Goal: Task Accomplishment & Management: Manage account settings

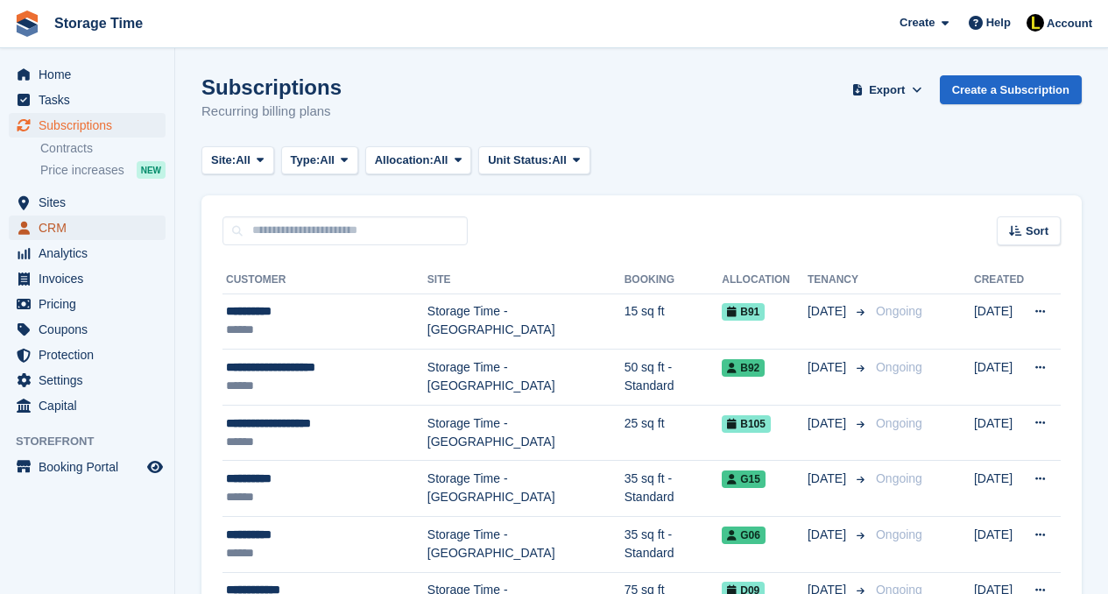
click at [87, 223] on span "CRM" at bounding box center [91, 227] width 105 height 25
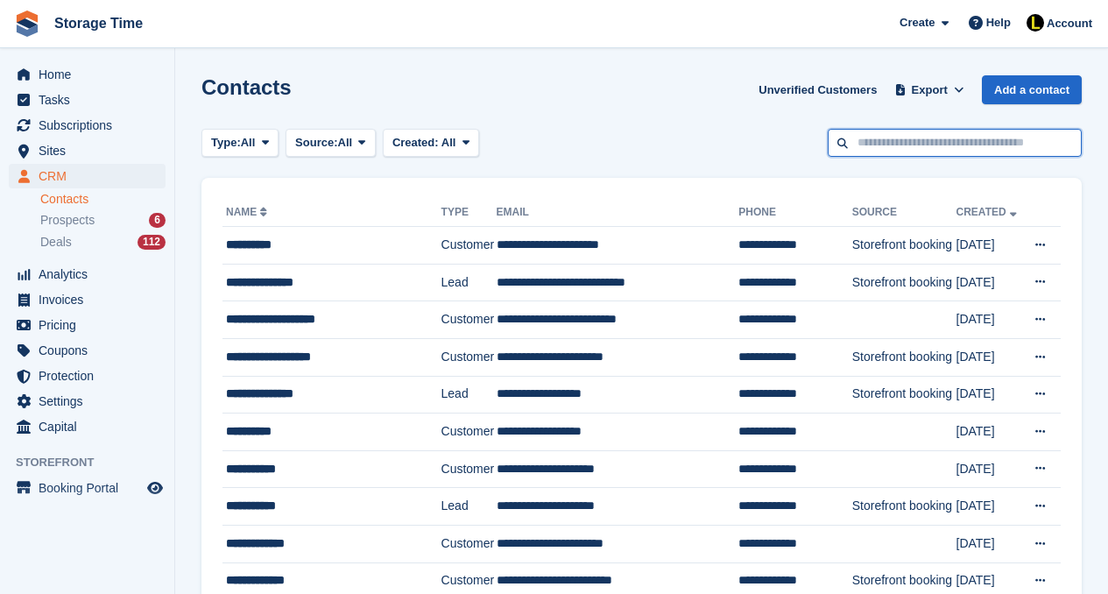
click at [883, 151] on input "text" at bounding box center [955, 143] width 254 height 29
type input "**********"
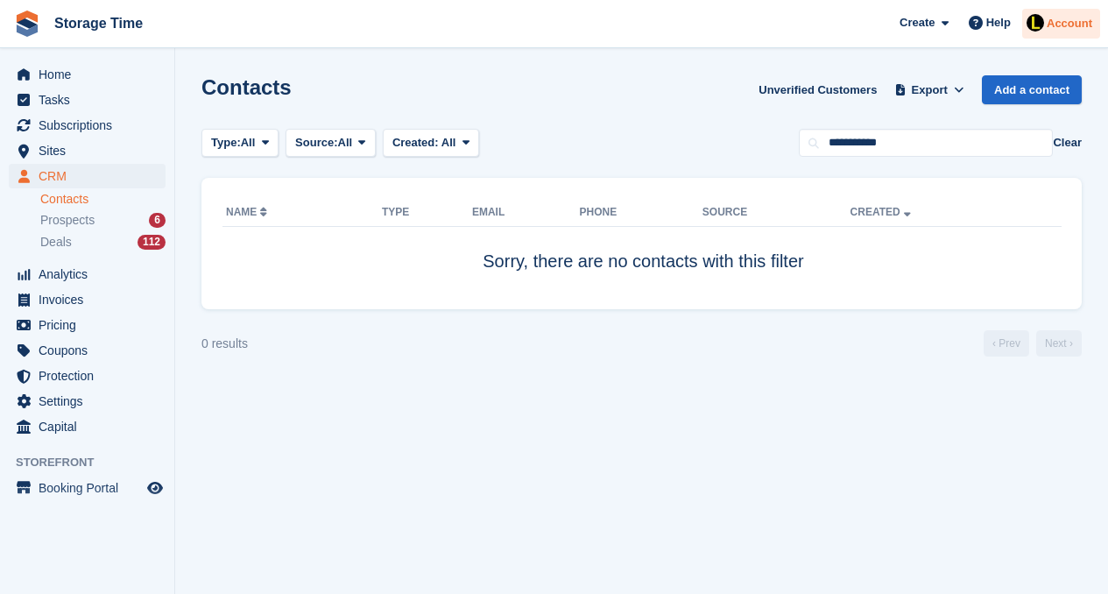
click at [1034, 23] on img at bounding box center [1036, 23] width 18 height 18
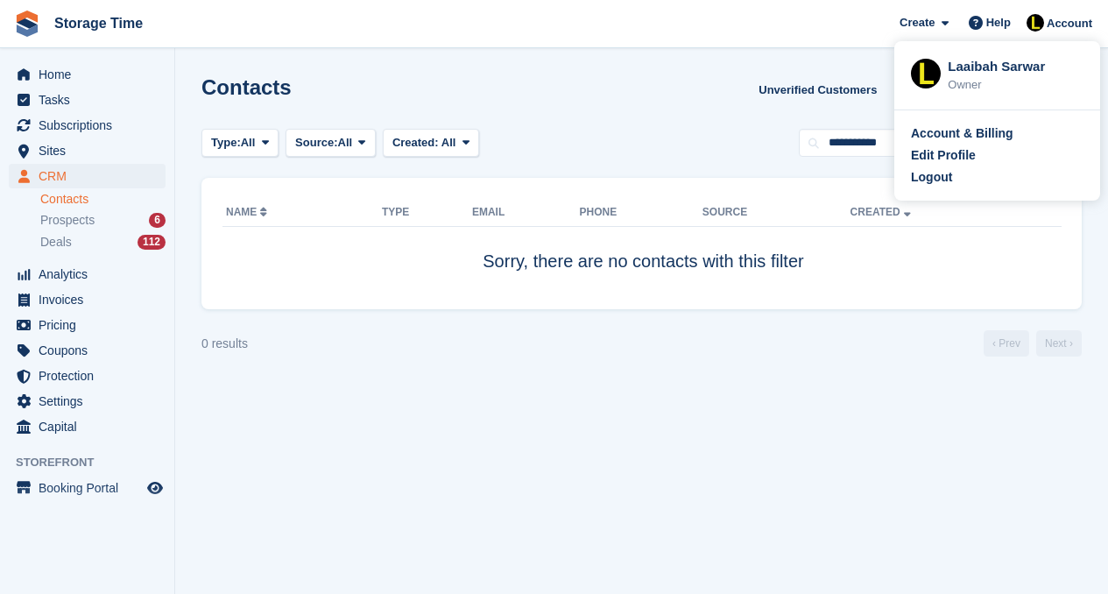
click at [714, 147] on div "Type: All All Lead Customer Source: All All Storefront Backoffice Pre-Opening i…" at bounding box center [641, 143] width 880 height 29
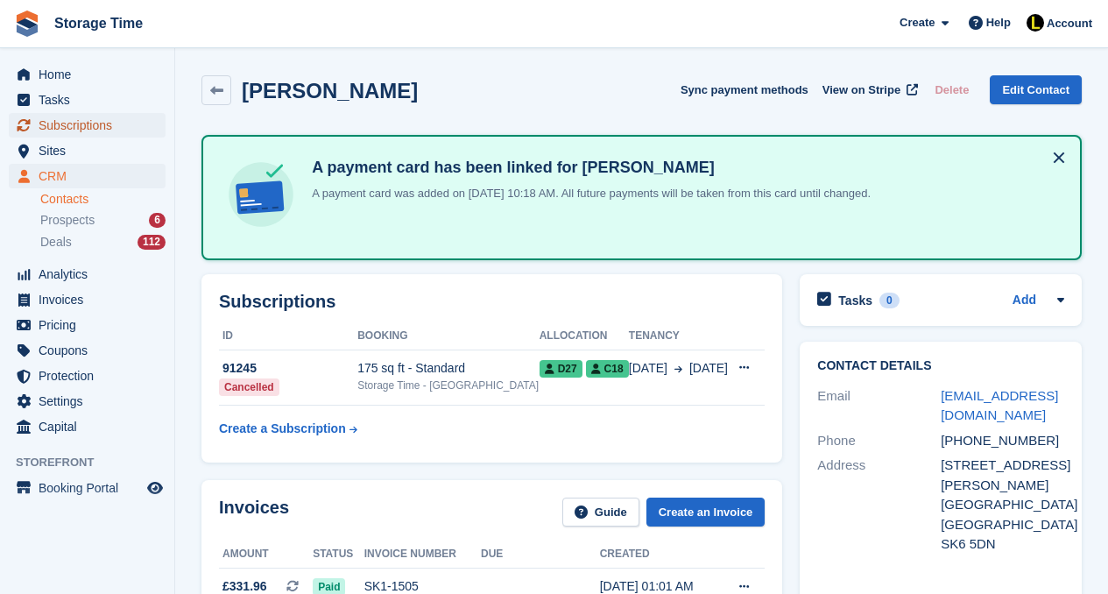
click at [94, 122] on span "Subscriptions" at bounding box center [91, 125] width 105 height 25
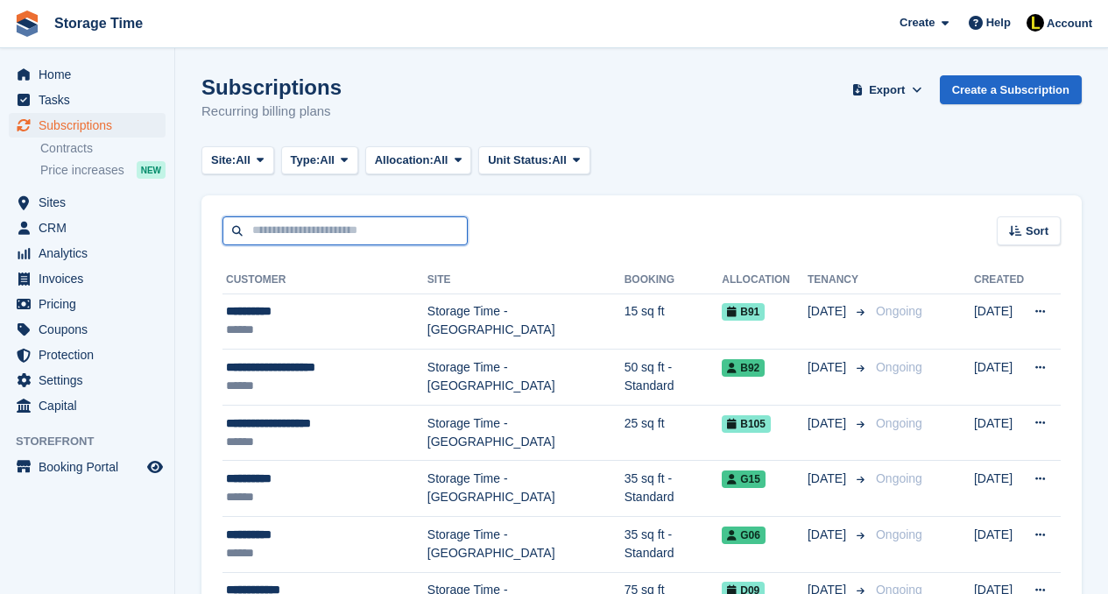
click at [275, 222] on input "text" at bounding box center [345, 230] width 245 height 29
type input "*********"
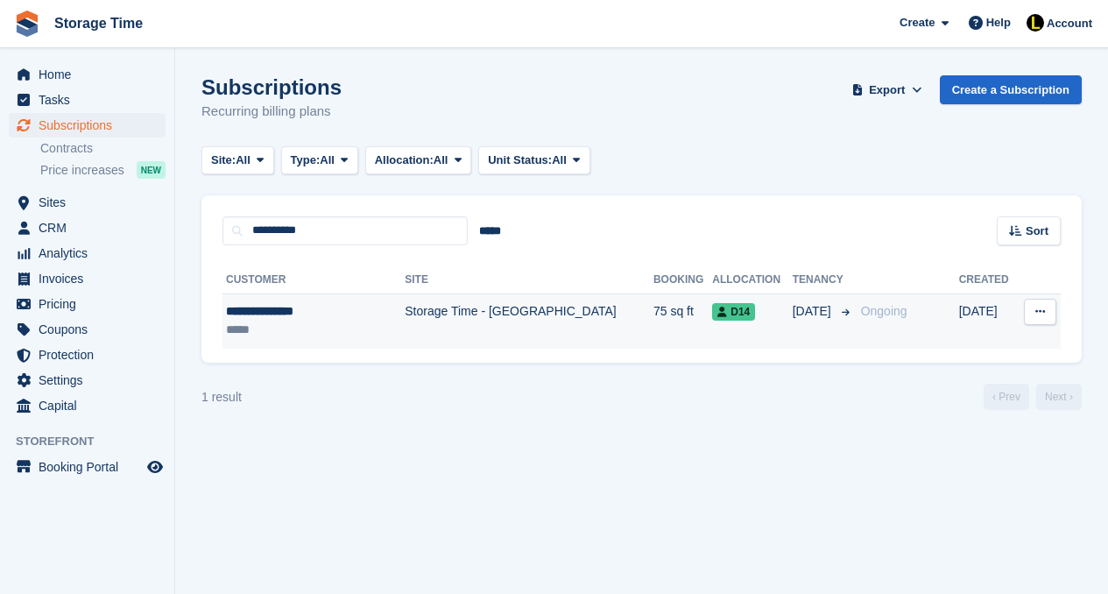
click at [357, 309] on div "**********" at bounding box center [302, 311] width 152 height 18
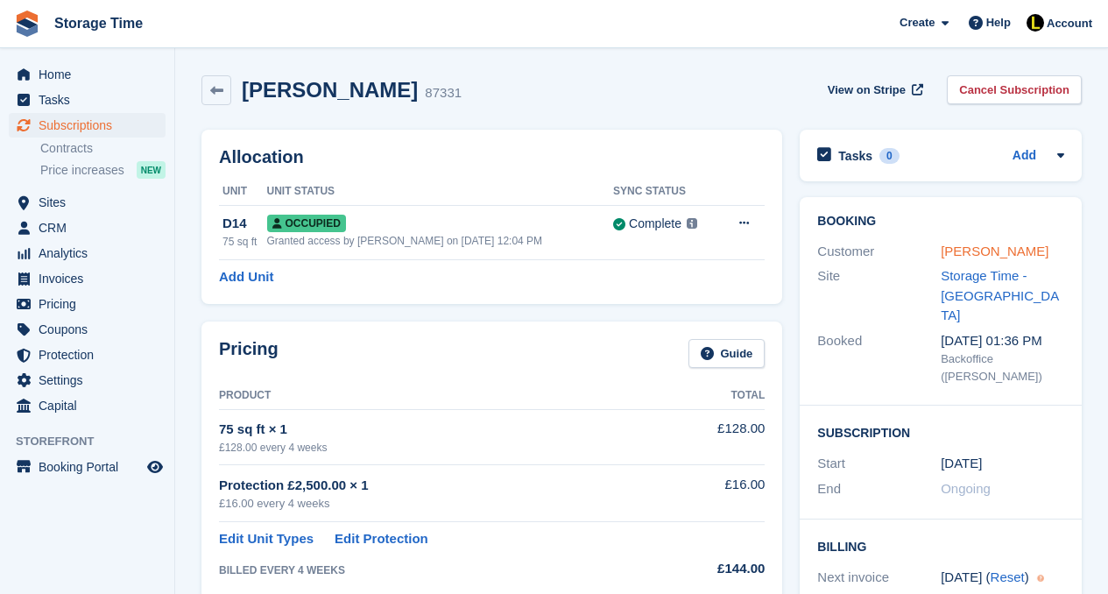
click at [957, 251] on link "[PERSON_NAME]" at bounding box center [995, 251] width 108 height 15
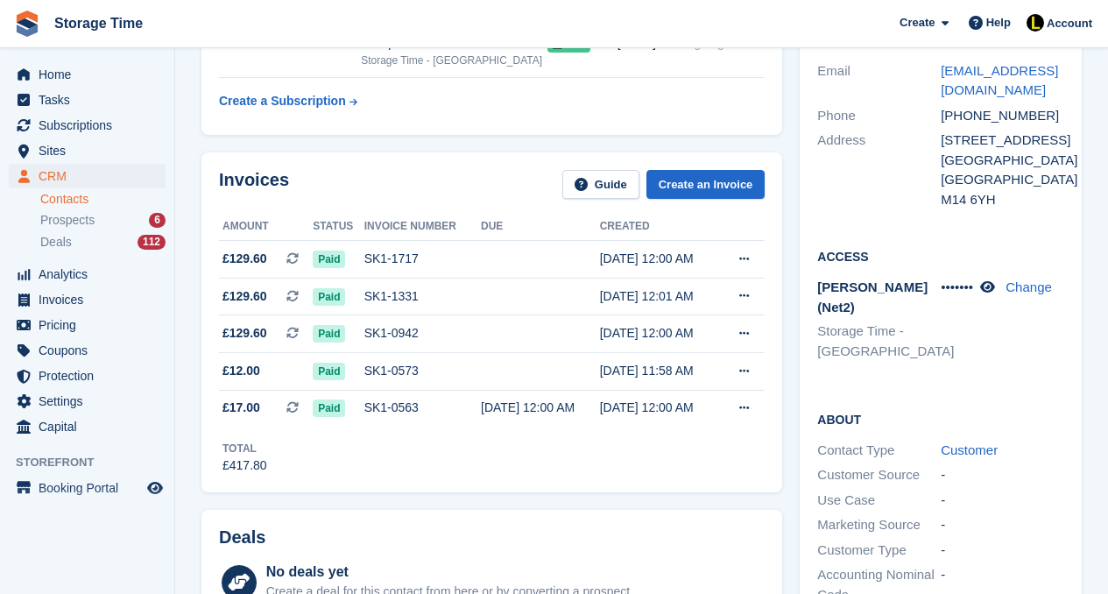
scroll to position [315, 0]
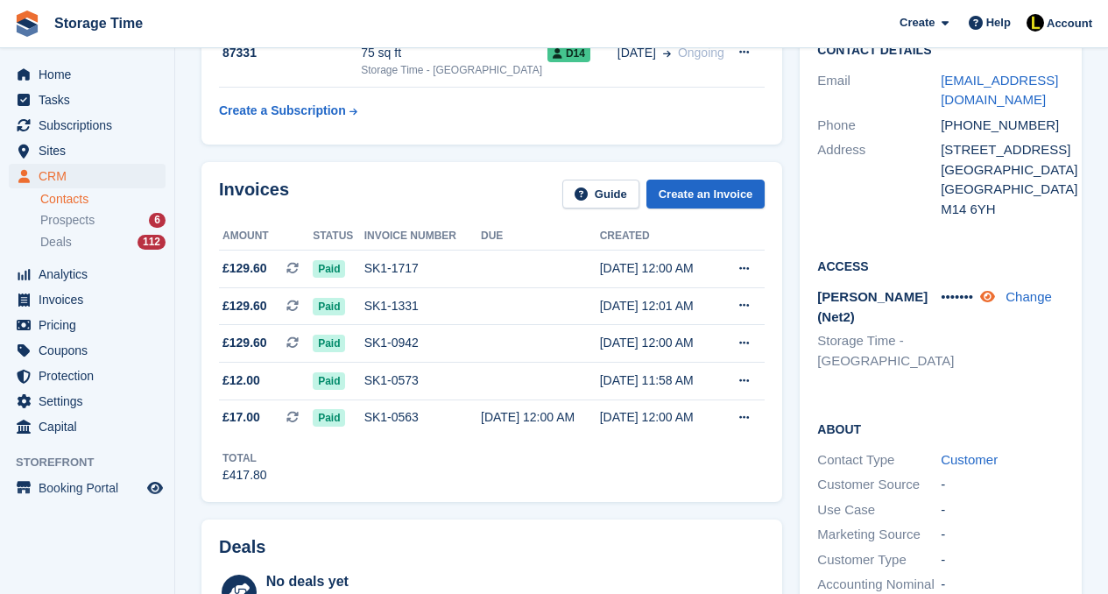
click at [993, 303] on icon at bounding box center [987, 296] width 15 height 13
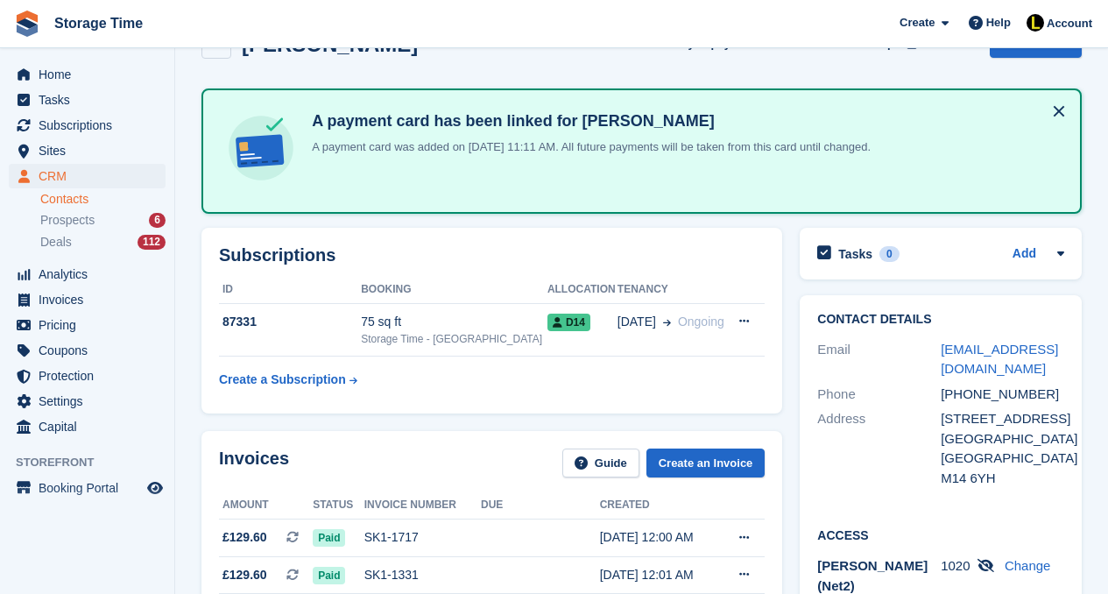
scroll to position [35, 0]
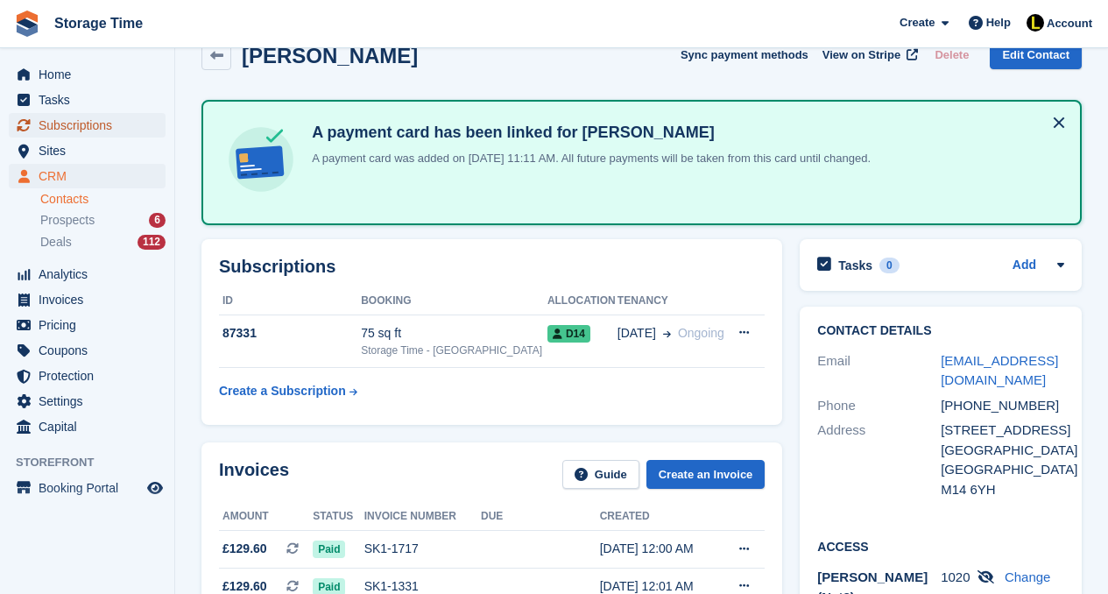
click at [61, 124] on span "Subscriptions" at bounding box center [91, 125] width 105 height 25
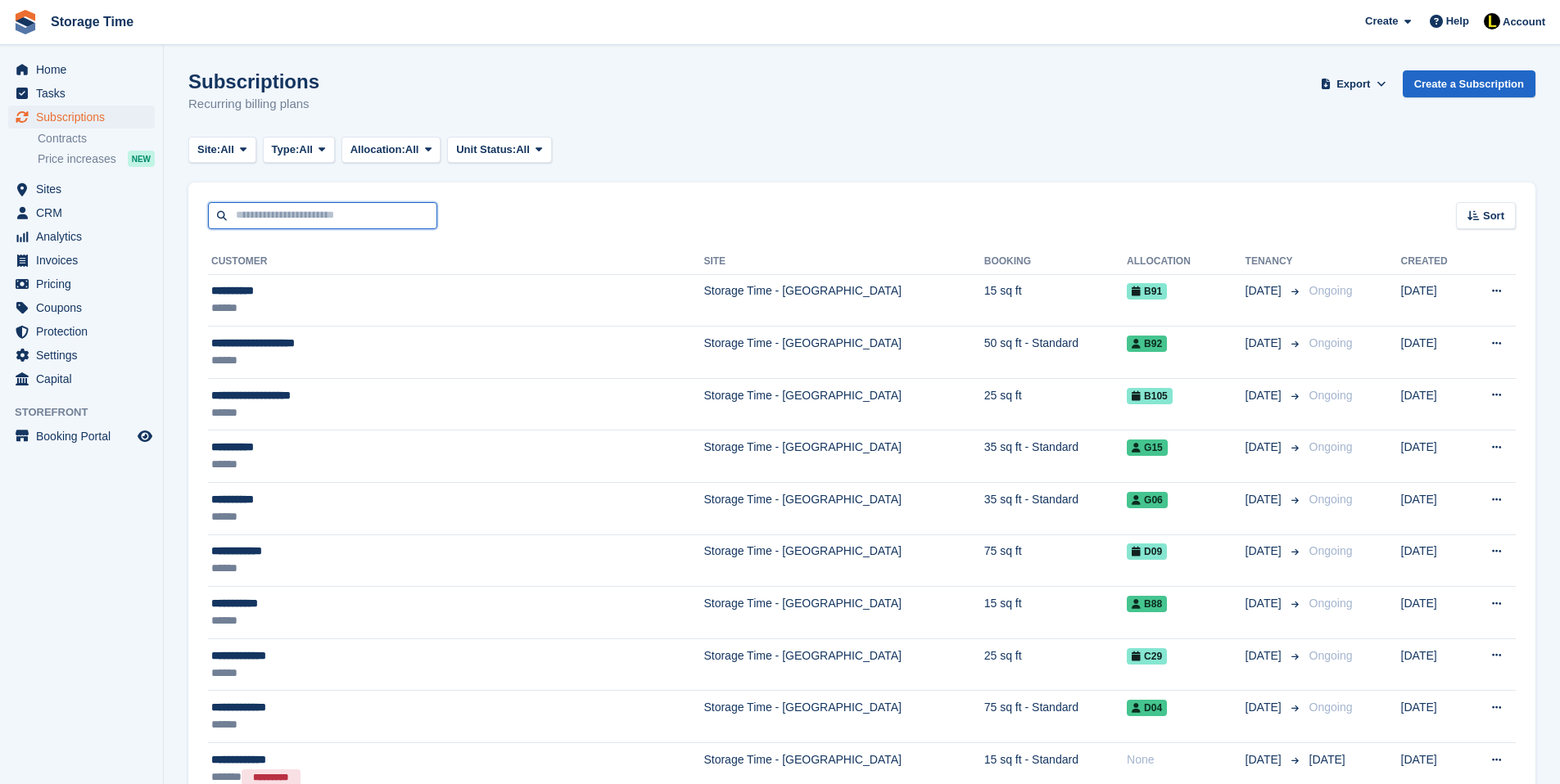
click at [274, 220] on input "text" at bounding box center [322, 215] width 229 height 27
type input "******"
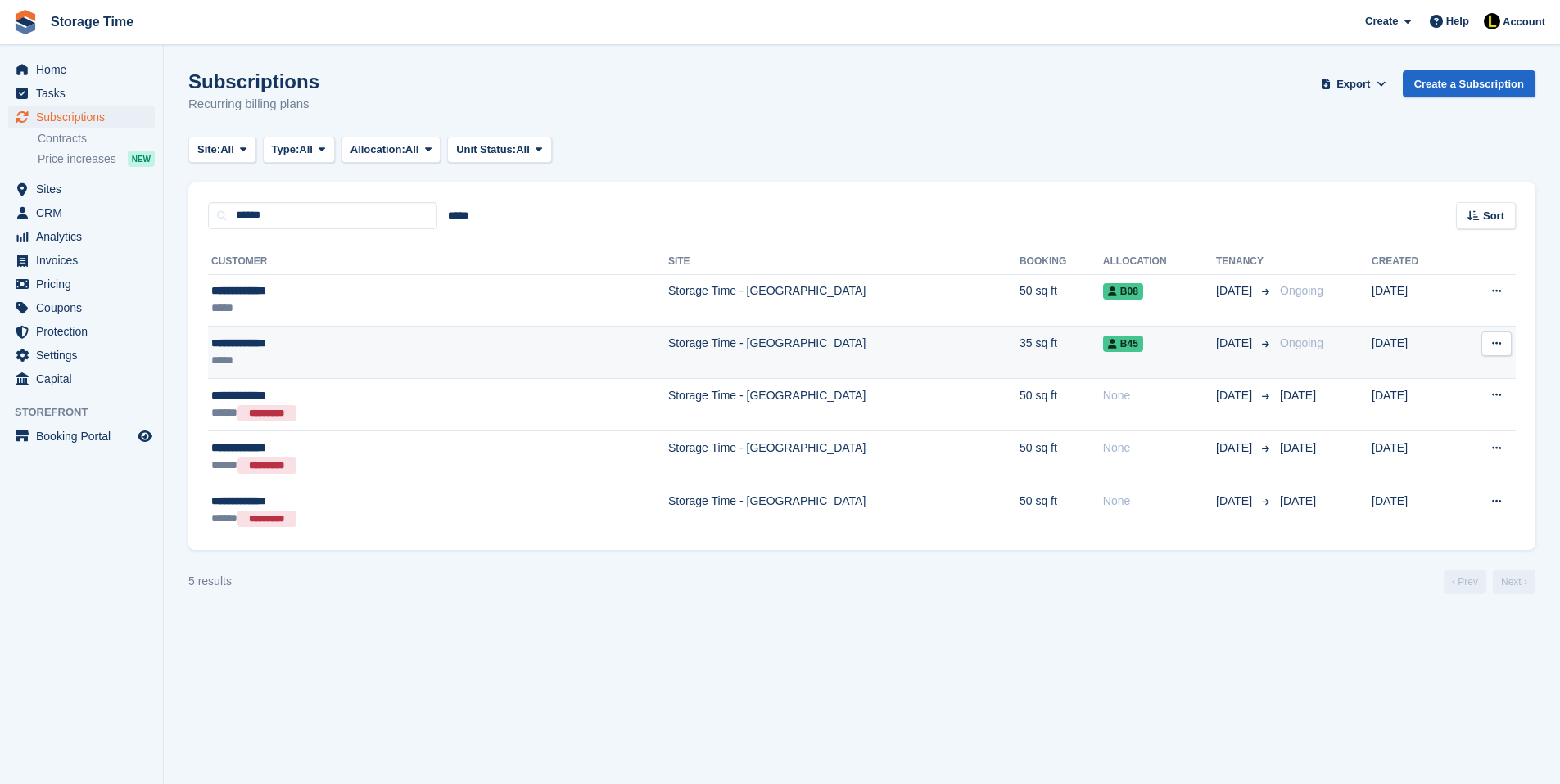
click at [336, 340] on div "**********" at bounding box center [338, 343] width 255 height 17
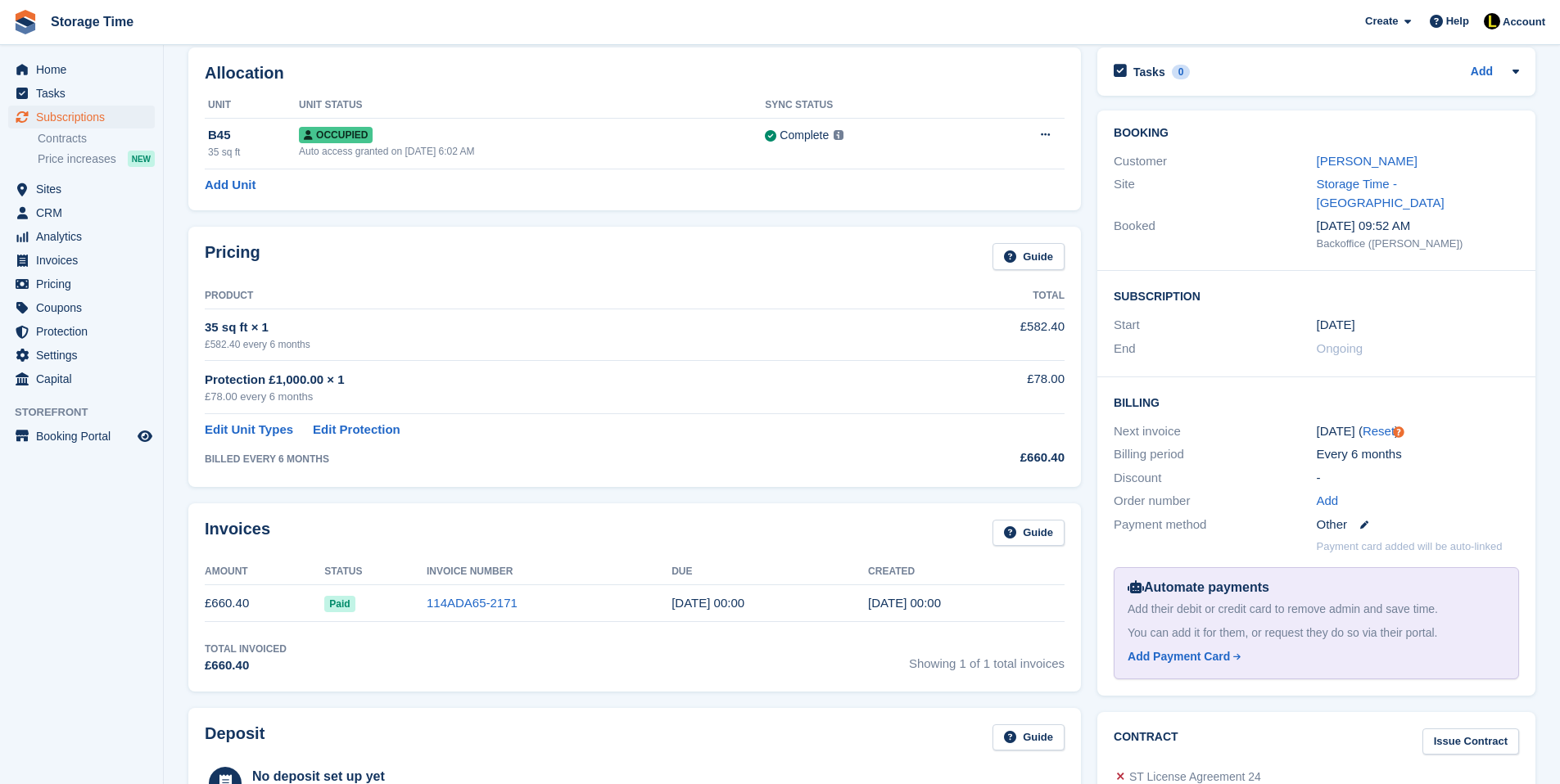
scroll to position [65, 0]
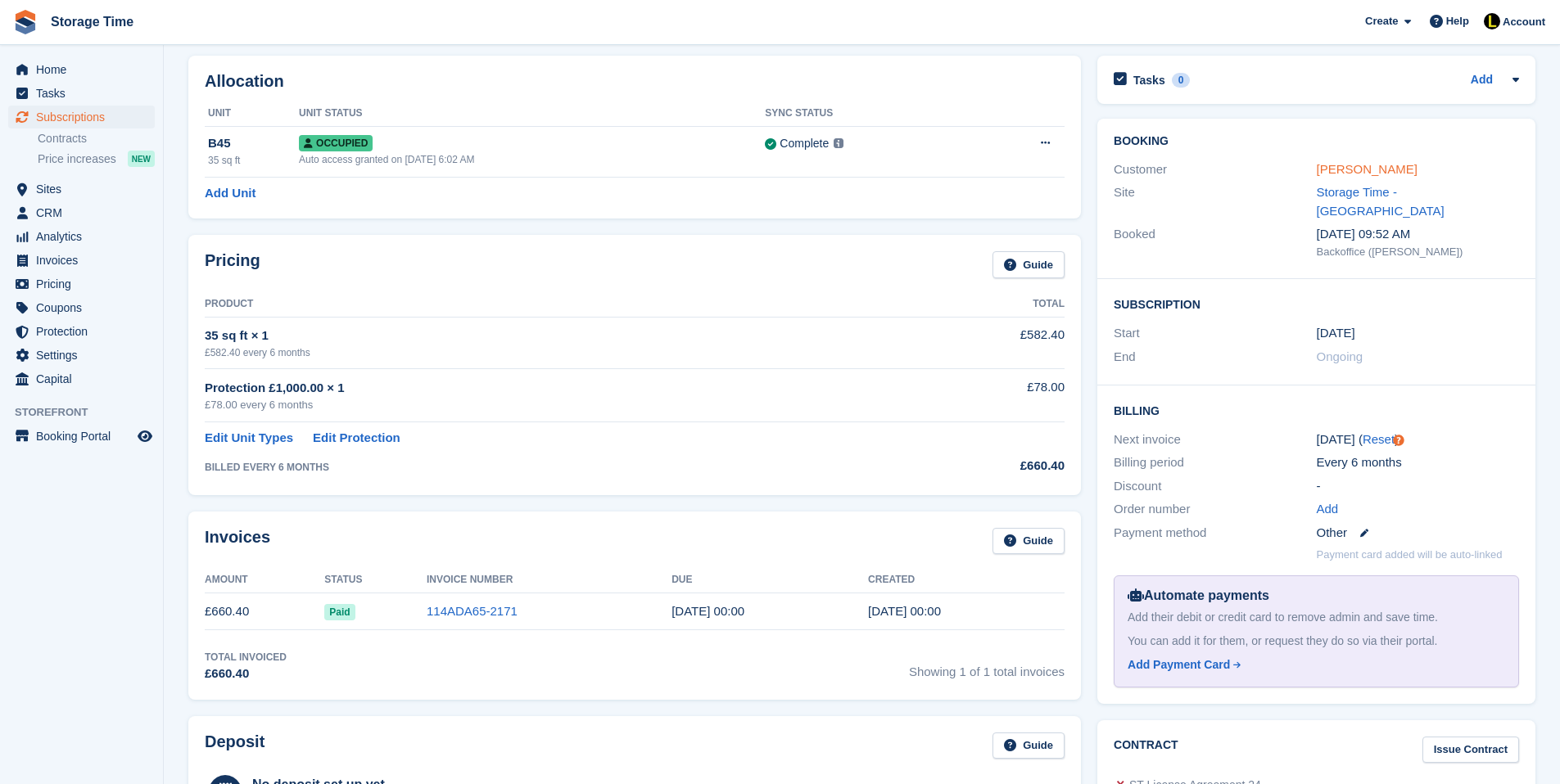
click at [1331, 173] on link "[PERSON_NAME]" at bounding box center [1367, 168] width 101 height 14
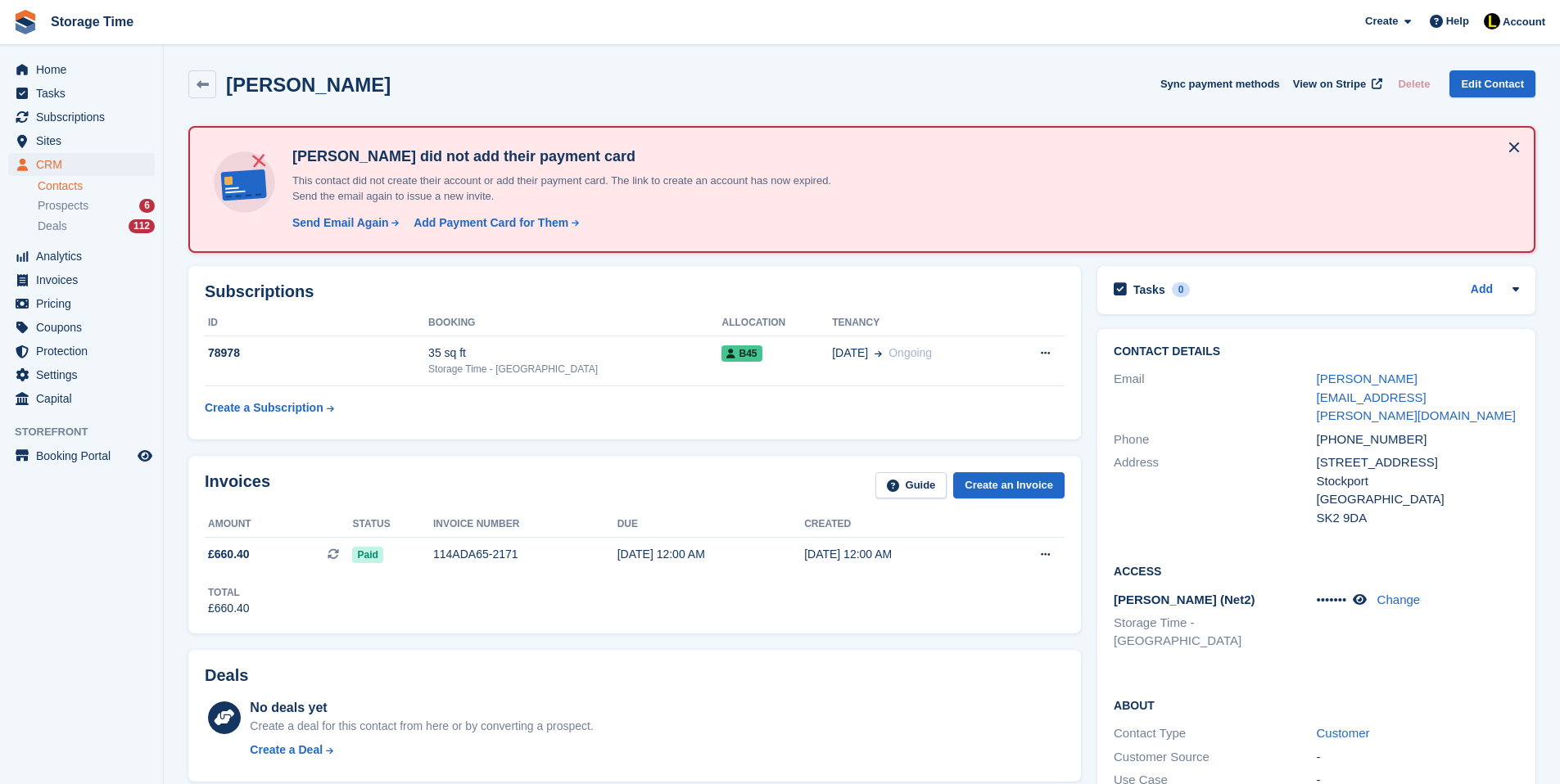
scroll to position [33, 0]
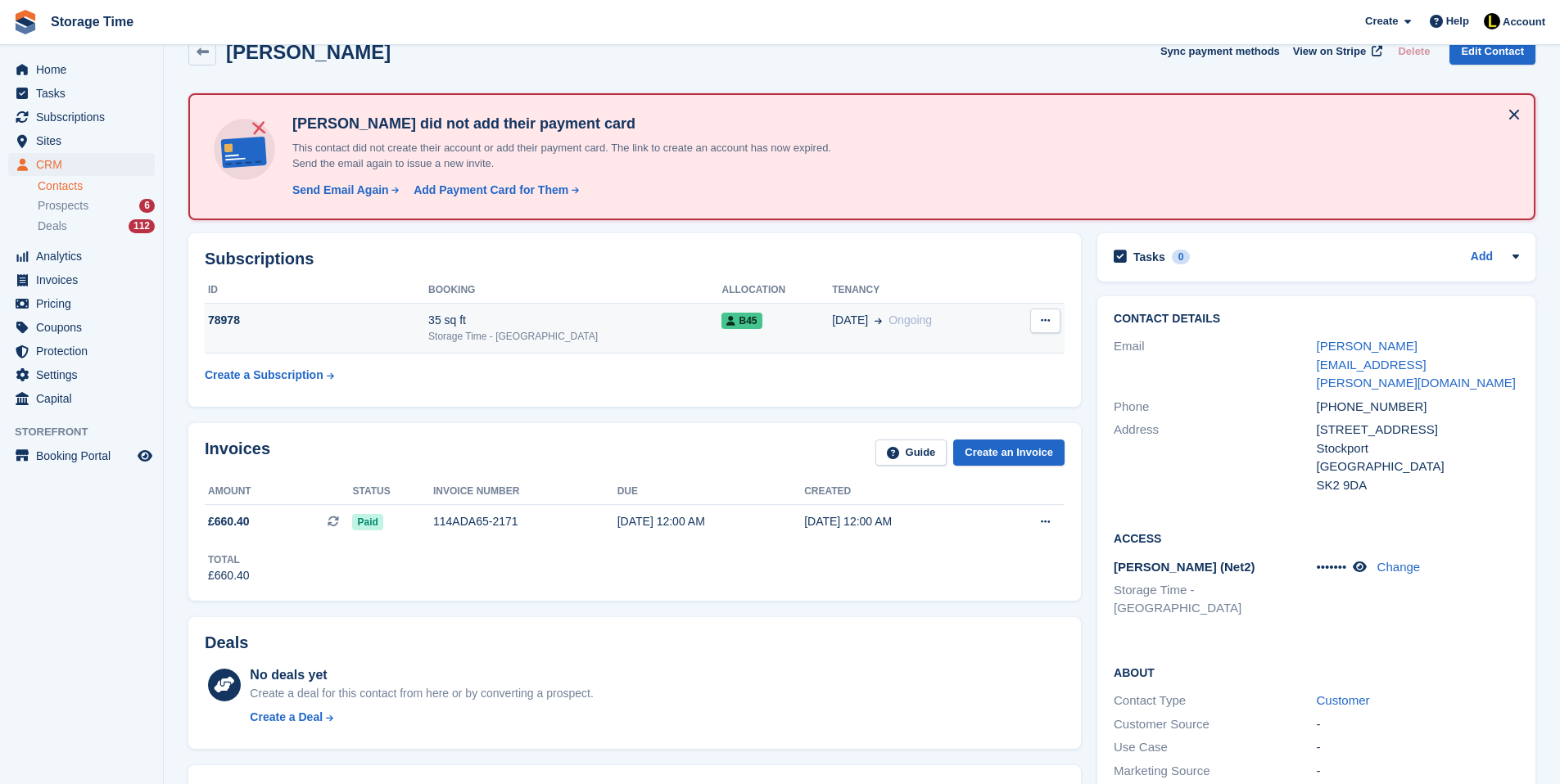
click at [482, 343] on div "Storage Time - [GEOGRAPHIC_DATA]" at bounding box center [575, 336] width 293 height 15
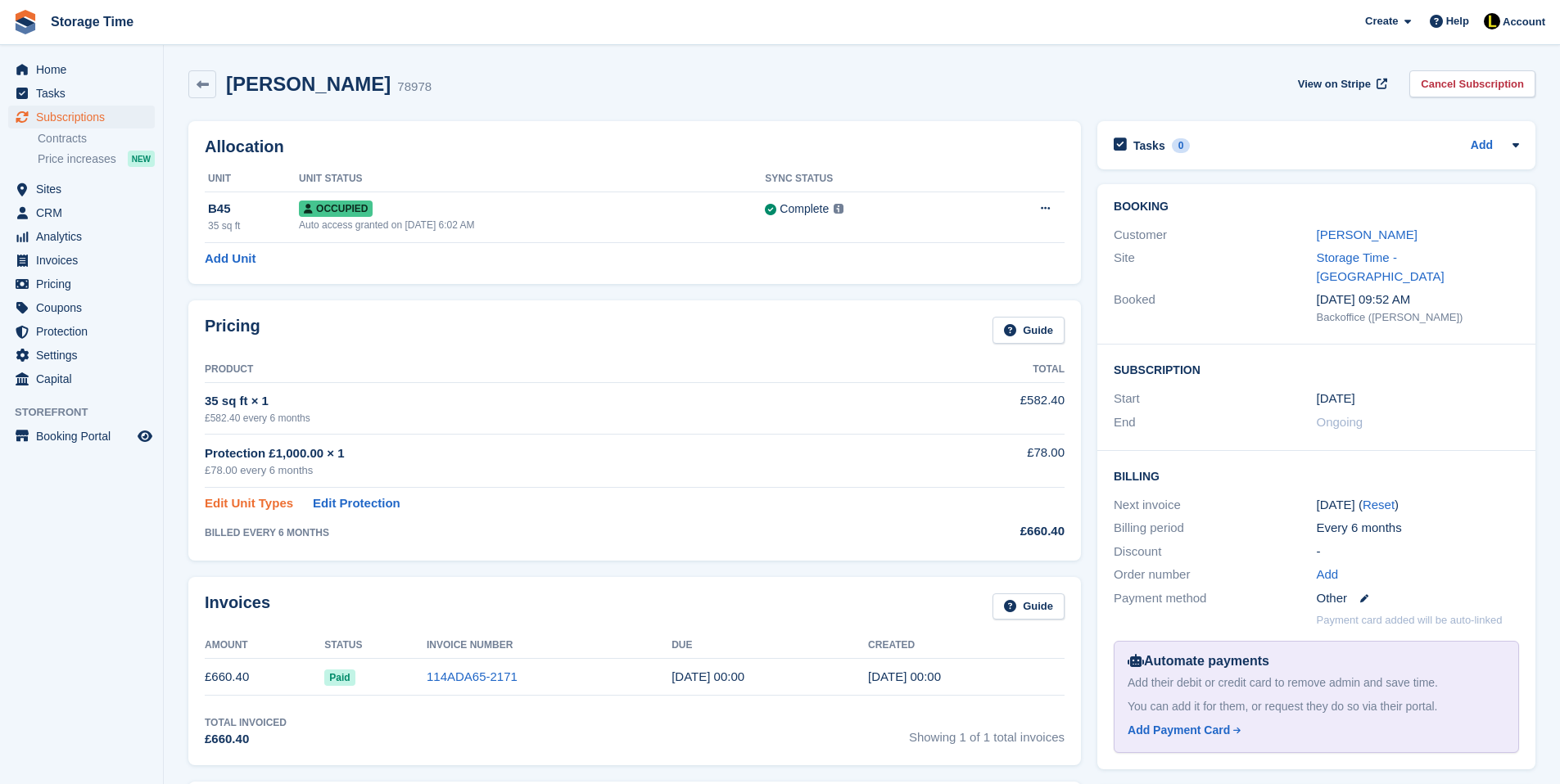
click at [241, 500] on link "Edit Unit Types" at bounding box center [249, 504] width 89 height 19
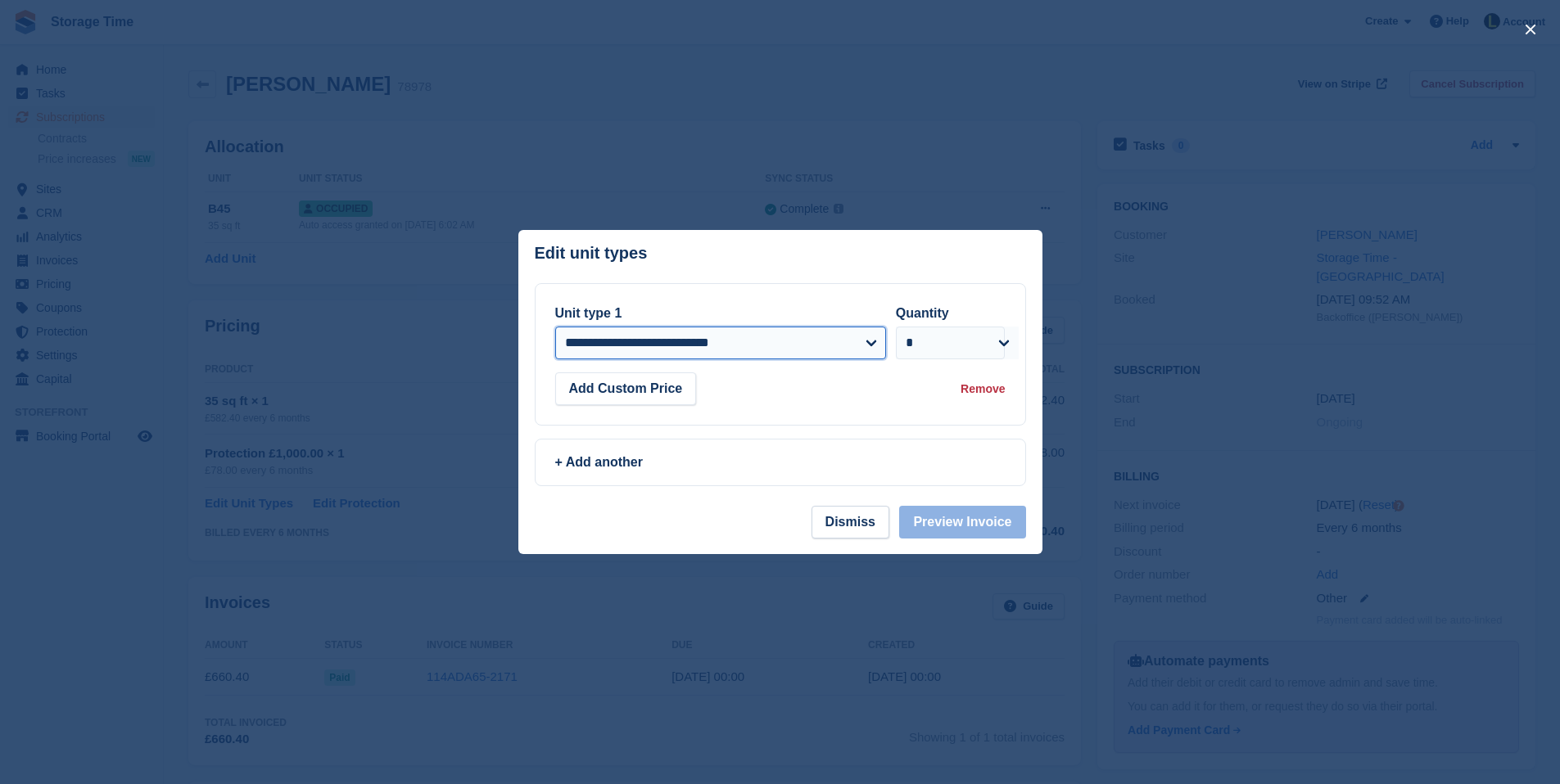
click at [727, 349] on select "**********" at bounding box center [721, 343] width 331 height 33
click at [831, 513] on button "Dismiss" at bounding box center [850, 521] width 78 height 33
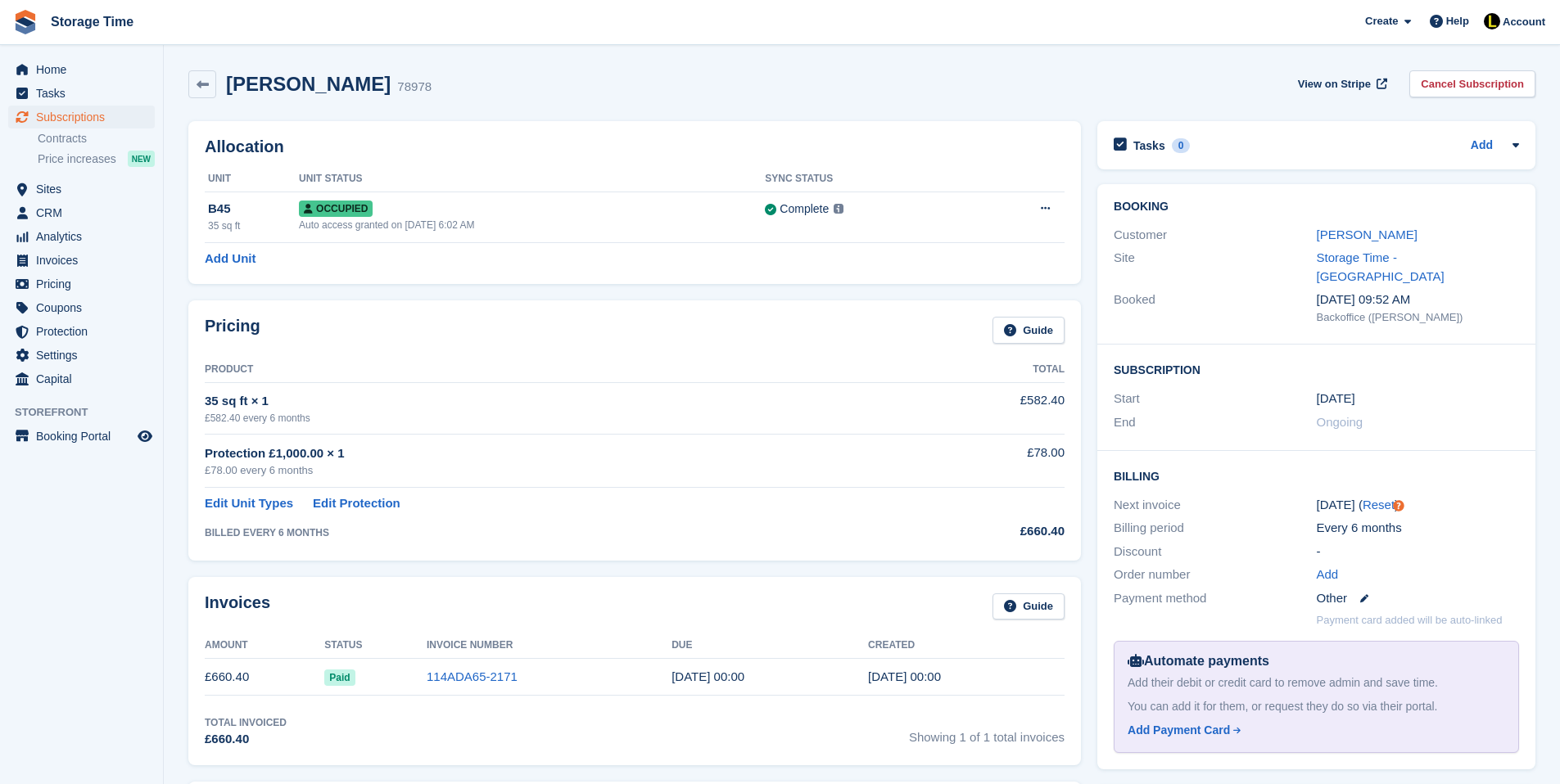
click at [1362, 519] on div "Every 6 months" at bounding box center [1418, 528] width 202 height 19
click at [1357, 234] on link "Hester Clarke" at bounding box center [1367, 235] width 101 height 14
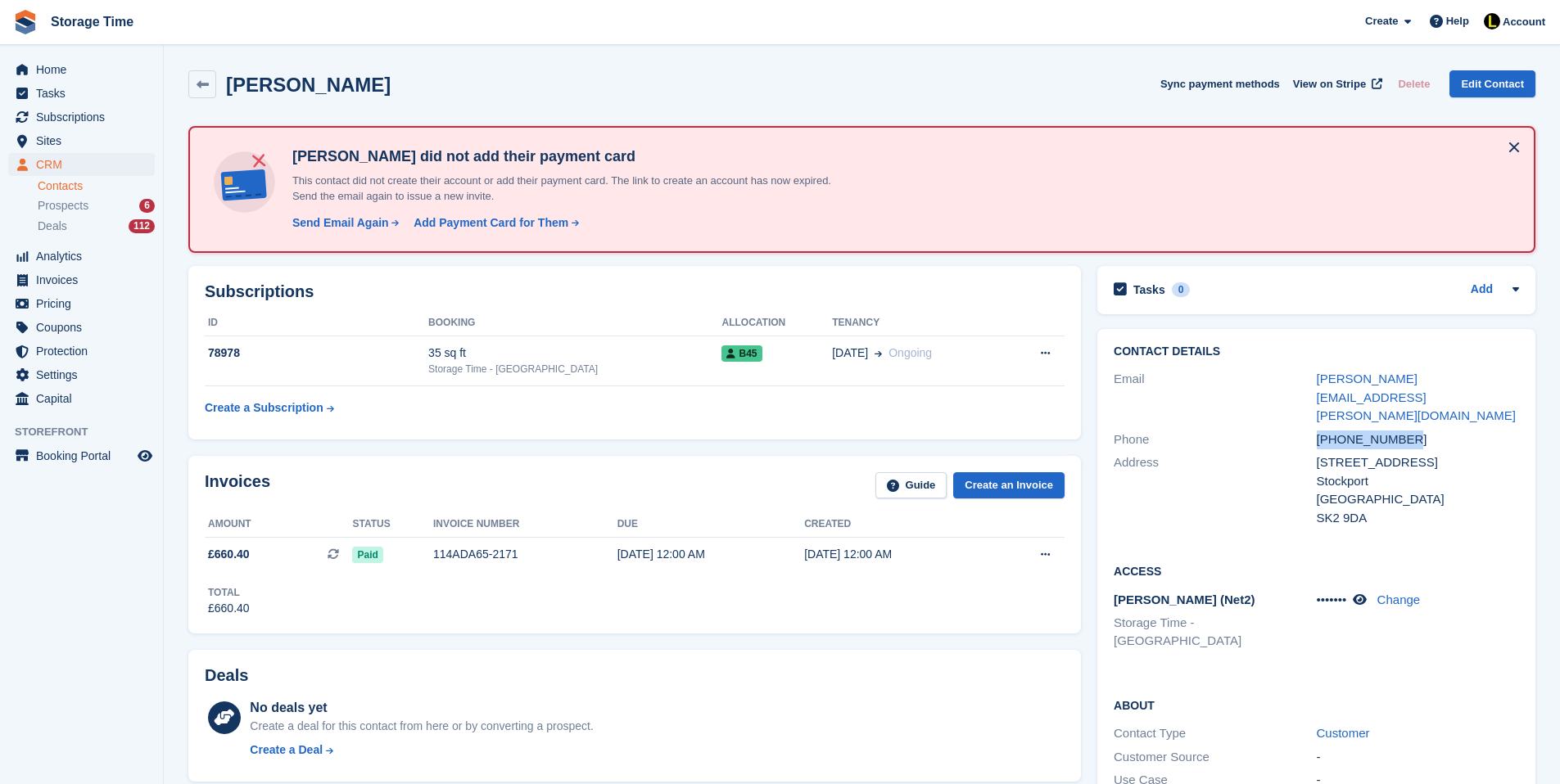
drag, startPoint x: 1434, startPoint y: 402, endPoint x: 1297, endPoint y: 402, distance: 137.0
click at [1297, 428] on div "Phone +447403340618" at bounding box center [1316, 439] width 406 height 23
copy div "+447403340618"
click at [1442, 431] on div "+447403340618" at bounding box center [1418, 440] width 202 height 19
drag, startPoint x: 1431, startPoint y: 402, endPoint x: 1318, endPoint y: 402, distance: 113.0
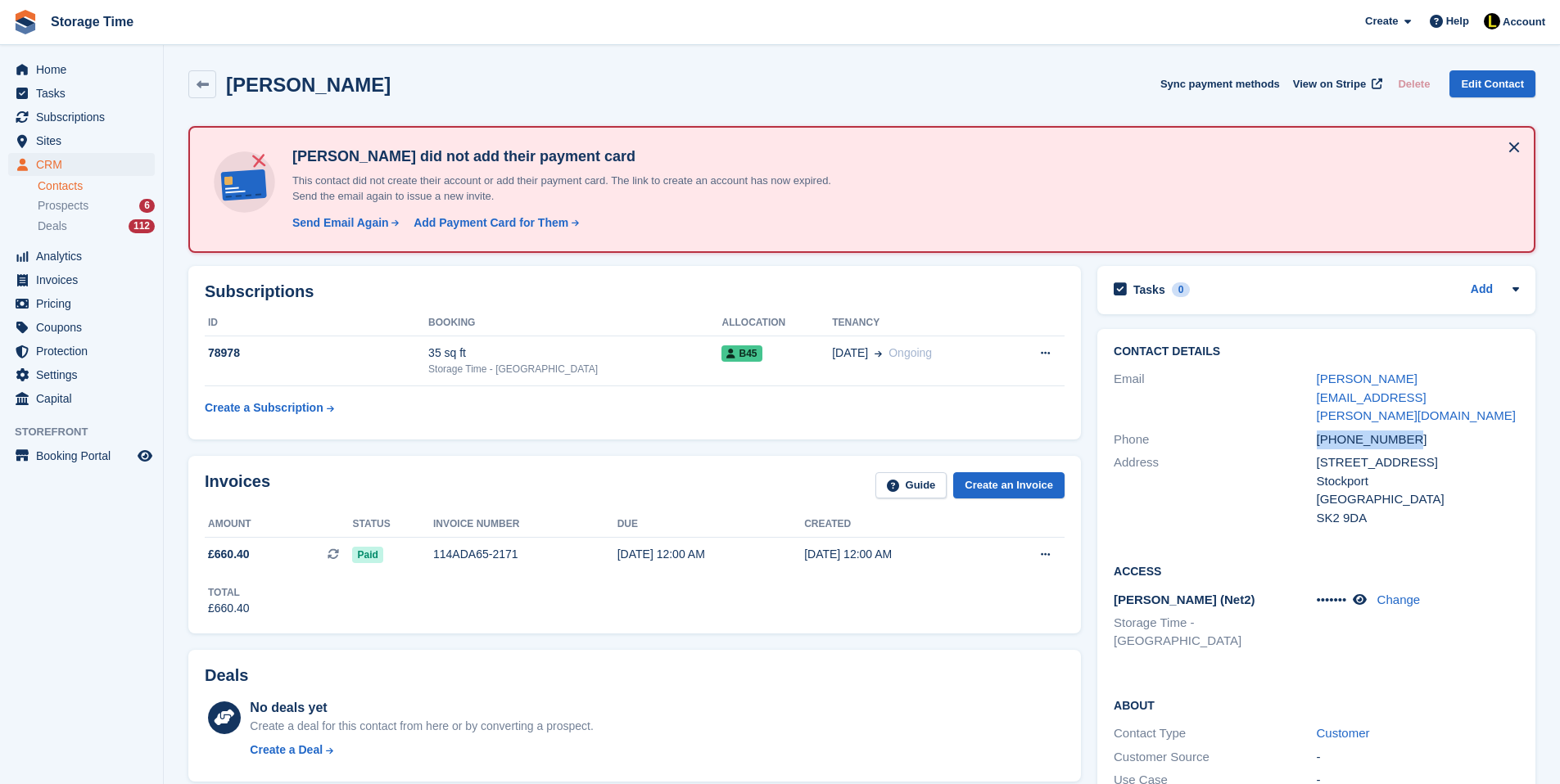
click at [1318, 431] on div "+447403340618" at bounding box center [1418, 440] width 202 height 19
copy div "+447403340618"
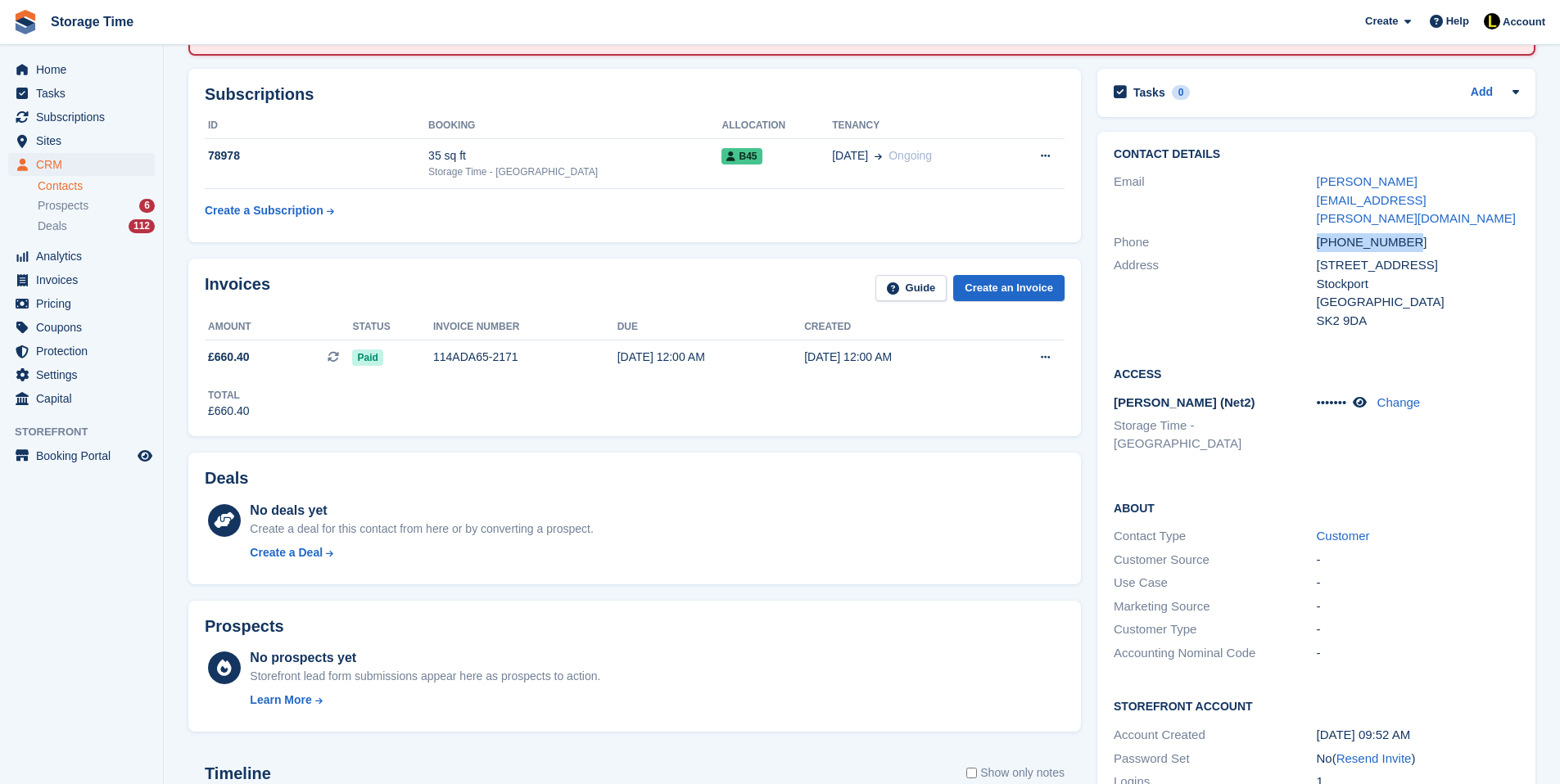
scroll to position [196, 0]
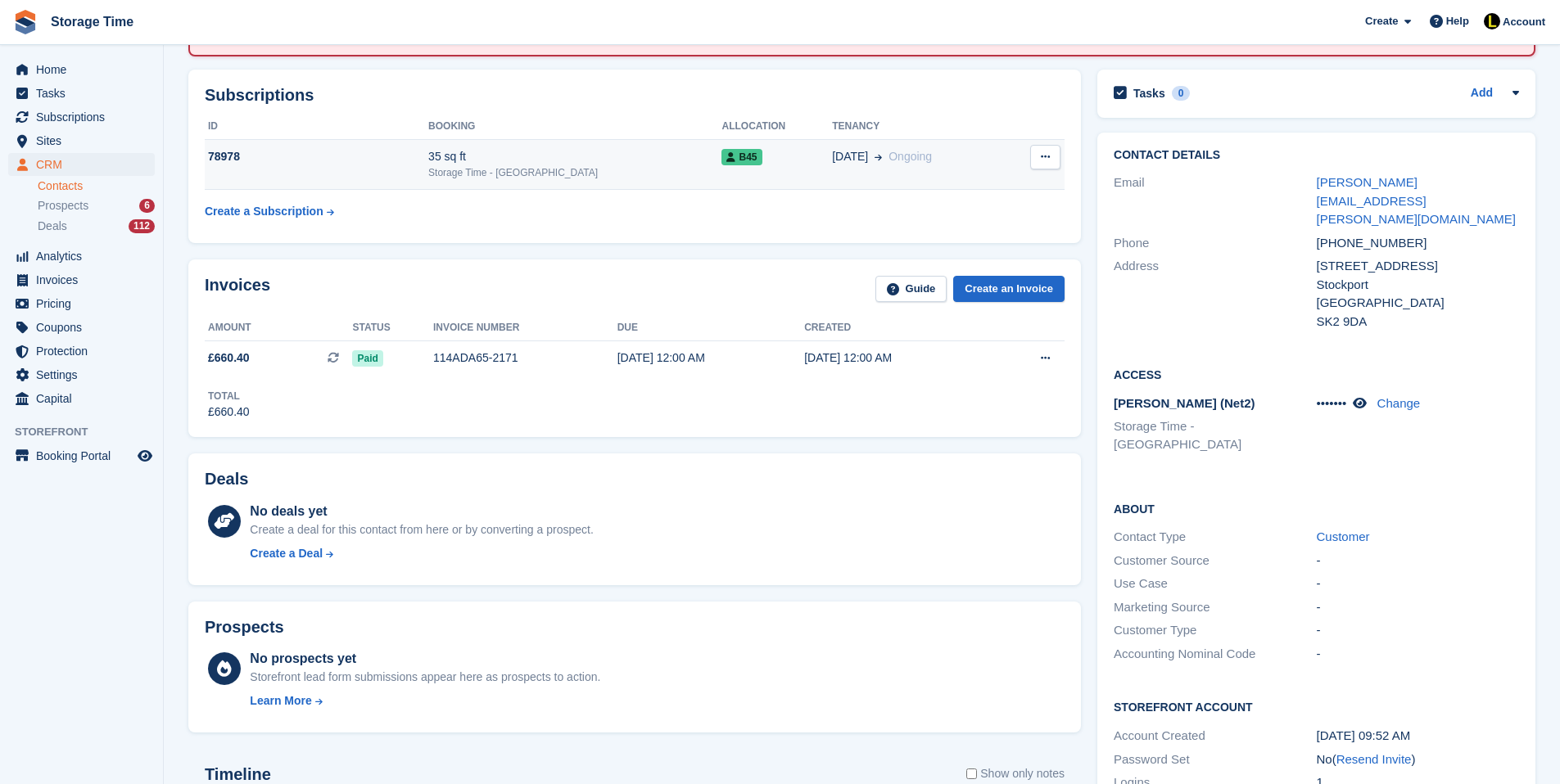
click at [596, 162] on div "35 sq ft" at bounding box center [575, 157] width 293 height 17
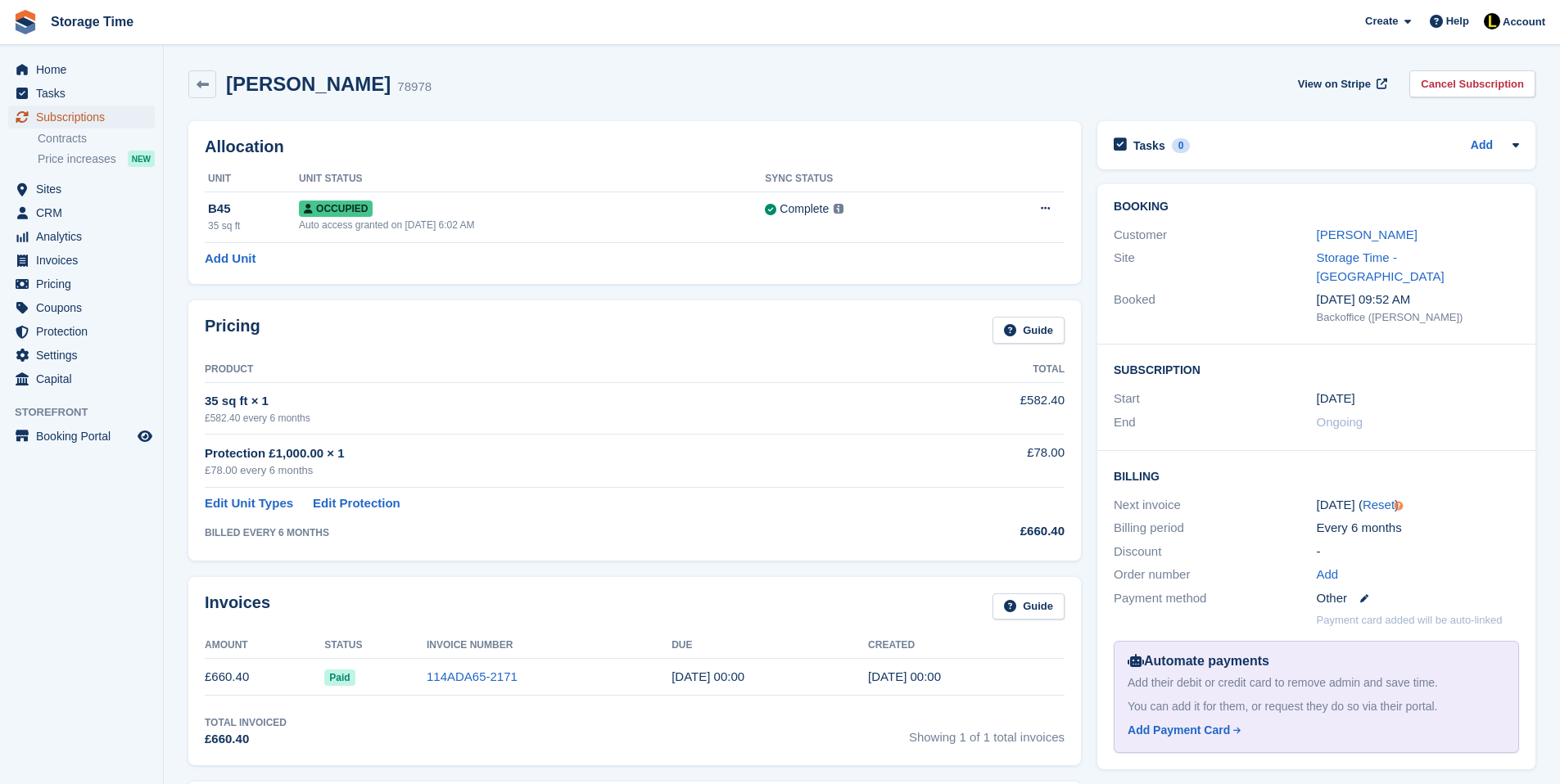
click at [109, 122] on span "Subscriptions" at bounding box center [85, 117] width 98 height 23
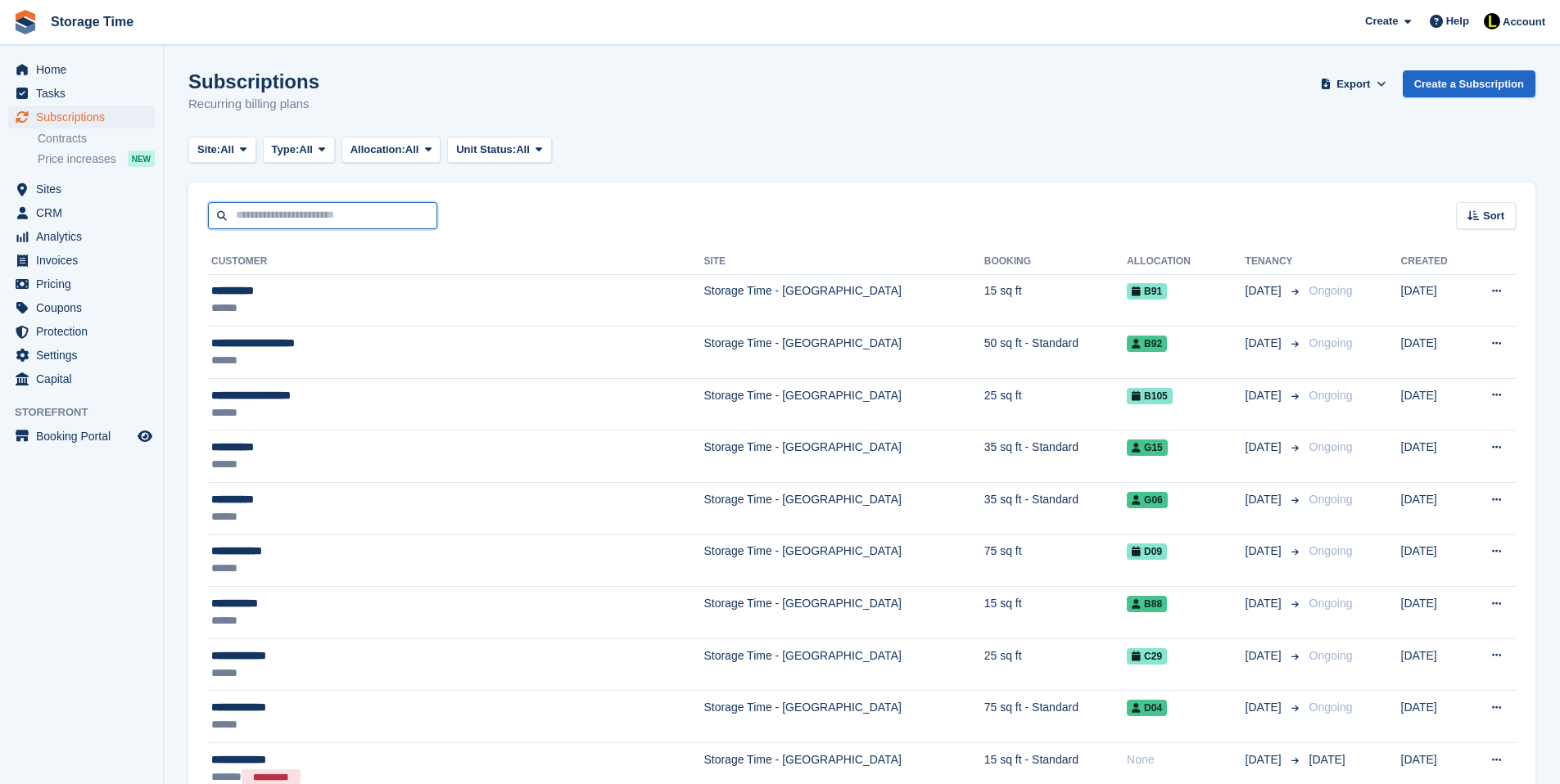
click at [356, 214] on input "text" at bounding box center [322, 215] width 229 height 27
type input "*****"
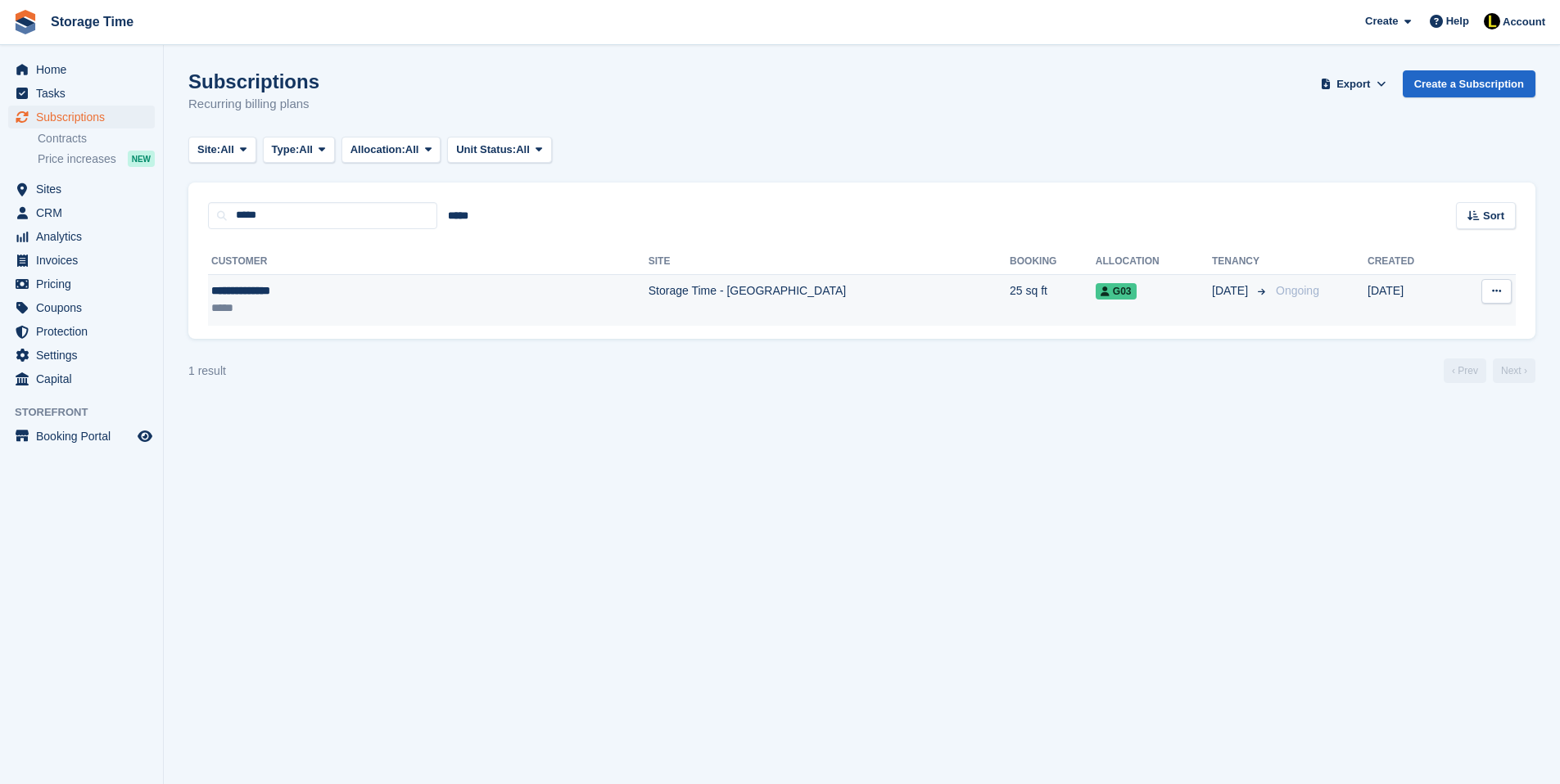
click at [422, 290] on div "**********" at bounding box center [330, 291] width 237 height 17
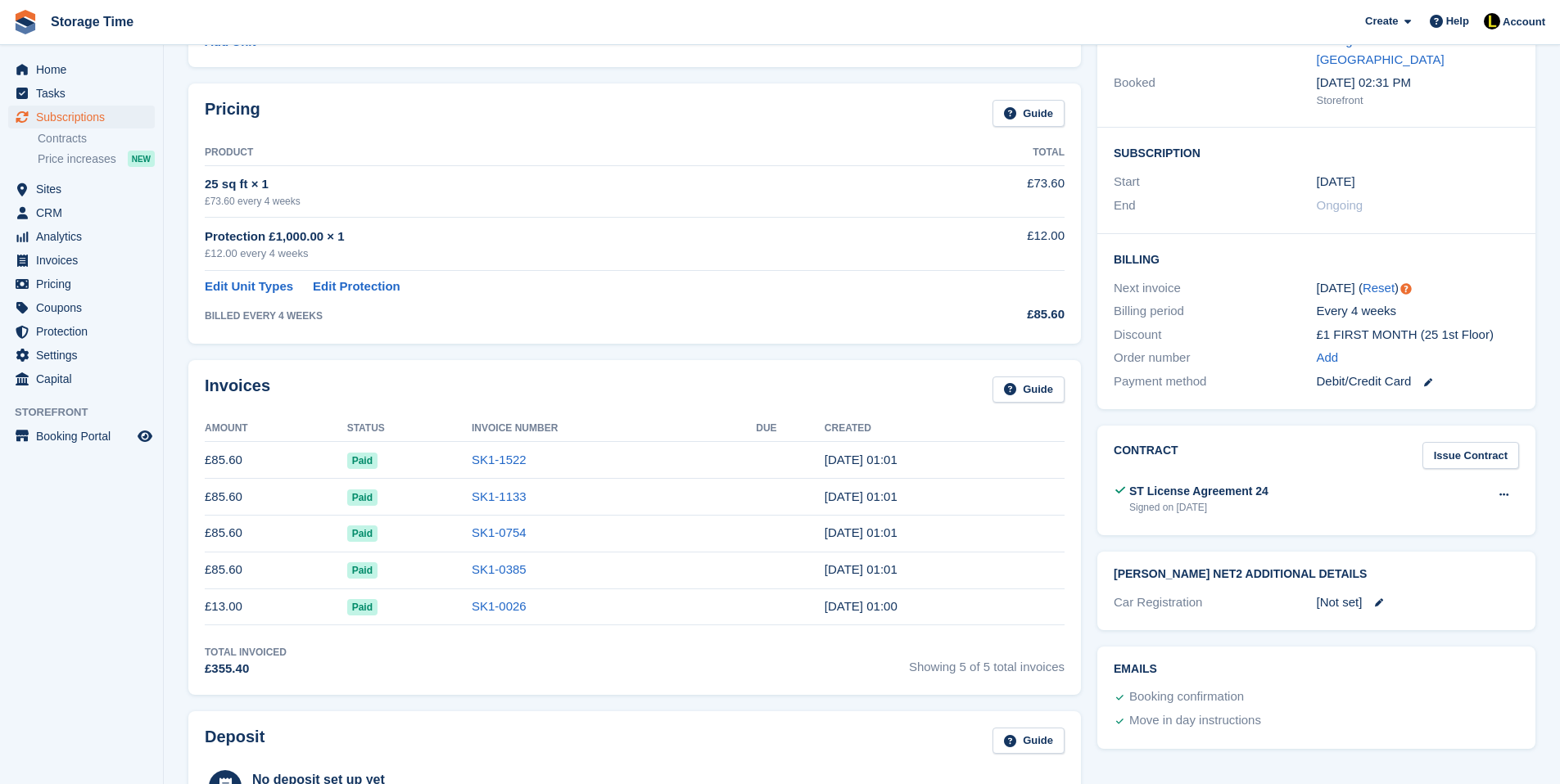
scroll to position [229, 0]
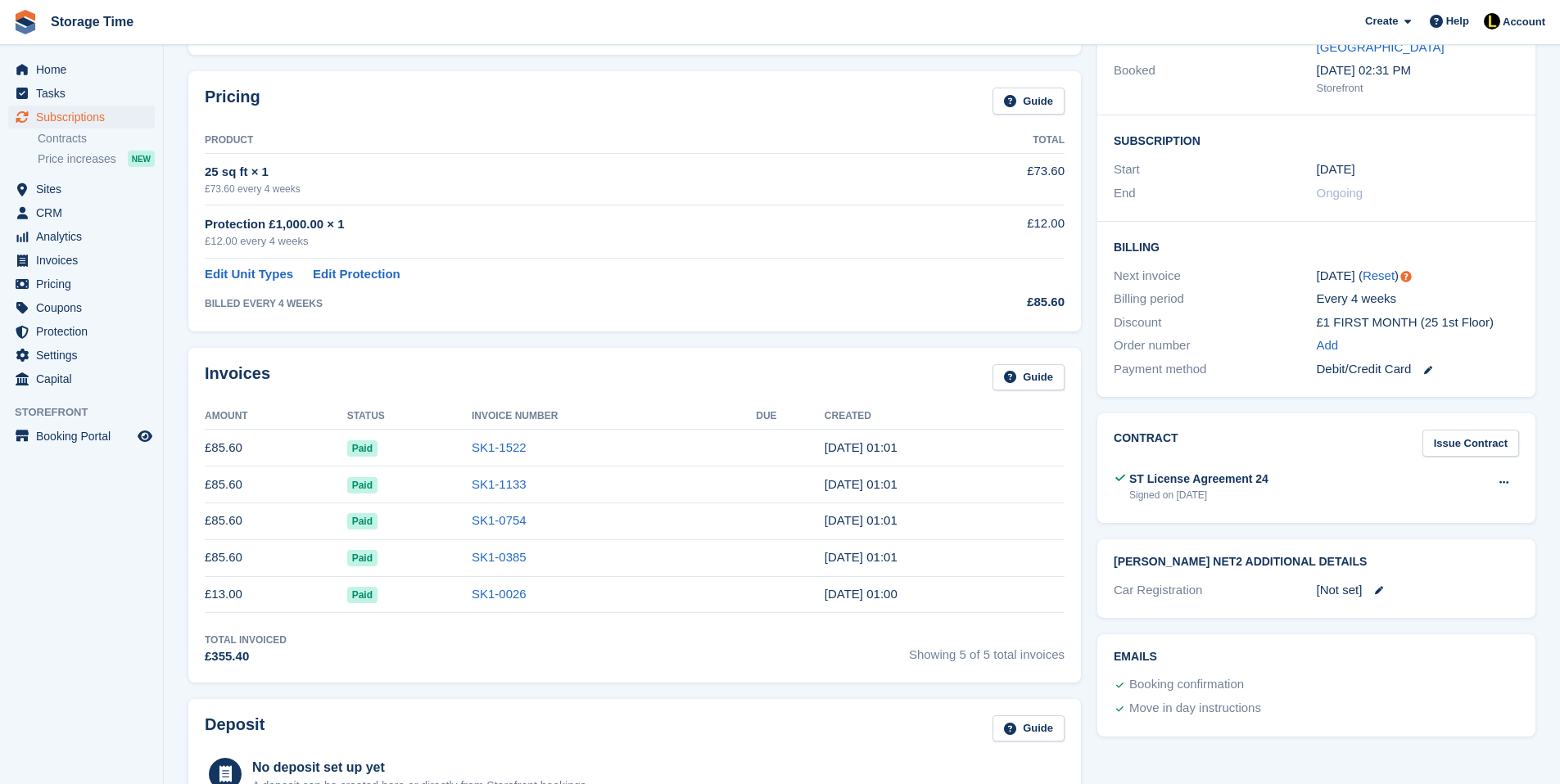
click at [670, 320] on div "Pricing Guide Product Total 25 sq ft × 1 £73.60 every 4 weeks £73.60 Protection…" at bounding box center [634, 201] width 893 height 260
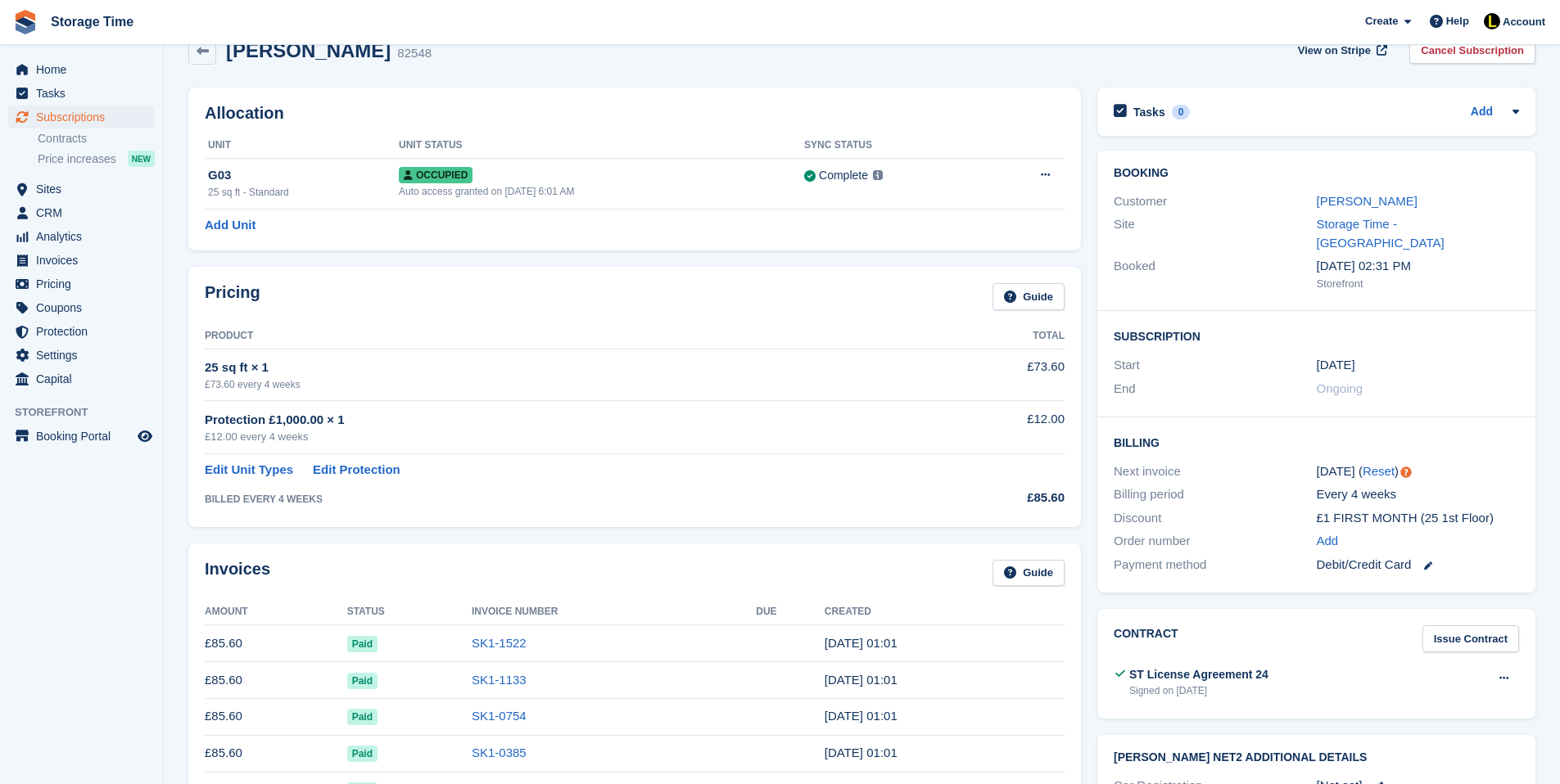
scroll to position [33, 0]
